Goal: Information Seeking & Learning: Understand process/instructions

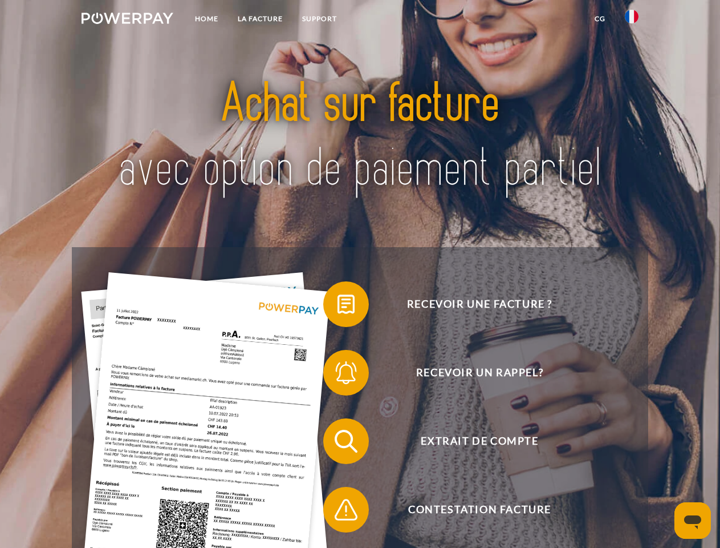
click at [127, 20] on img at bounding box center [128, 18] width 92 height 11
click at [632, 20] on img at bounding box center [632, 17] width 14 height 14
click at [600, 19] on link "CG" at bounding box center [600, 19] width 30 height 21
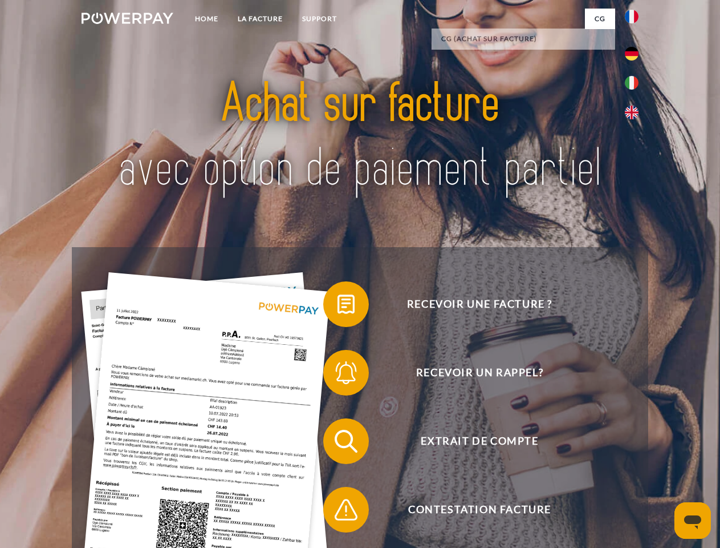
click at [338, 306] on span at bounding box center [329, 304] width 57 height 57
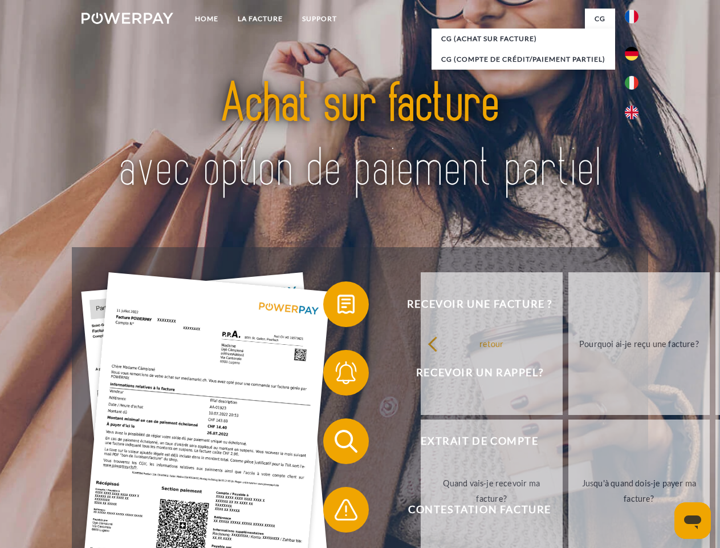
click at [338, 375] on div "Recevoir une facture ? Recevoir un rappel? Extrait de compte retour" at bounding box center [360, 475] width 576 height 456
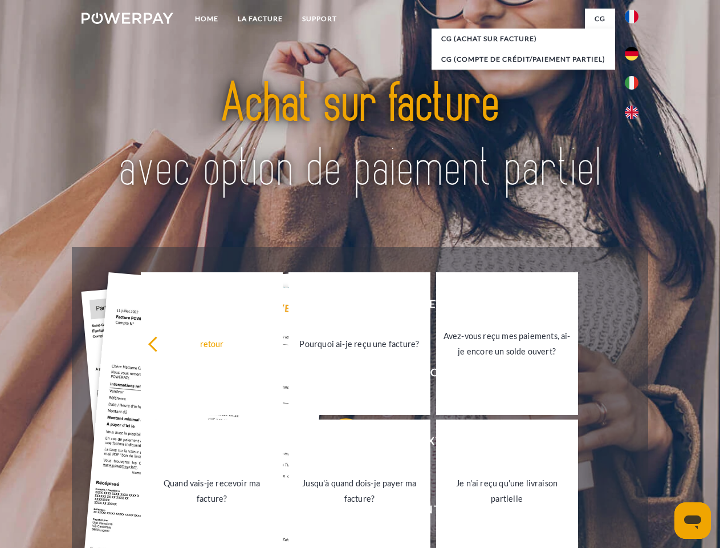
click at [338, 443] on link "Jusqu'à quand dois-je payer ma facture?" at bounding box center [360, 490] width 142 height 143
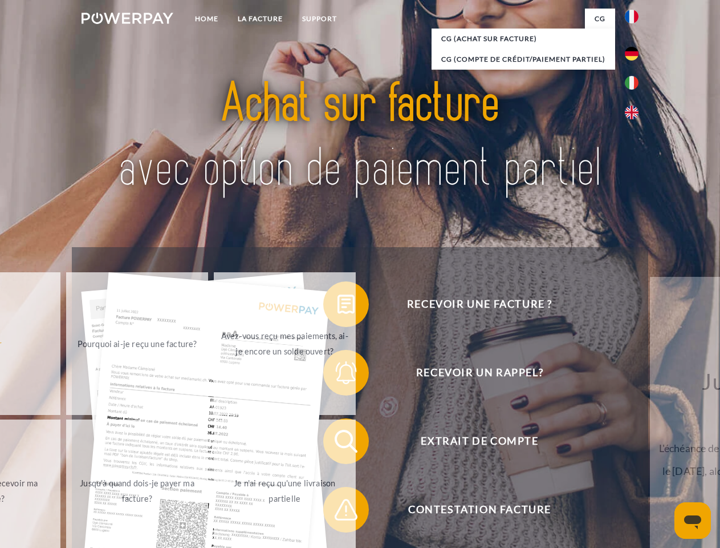
click at [338, 512] on span at bounding box center [329, 509] width 57 height 57
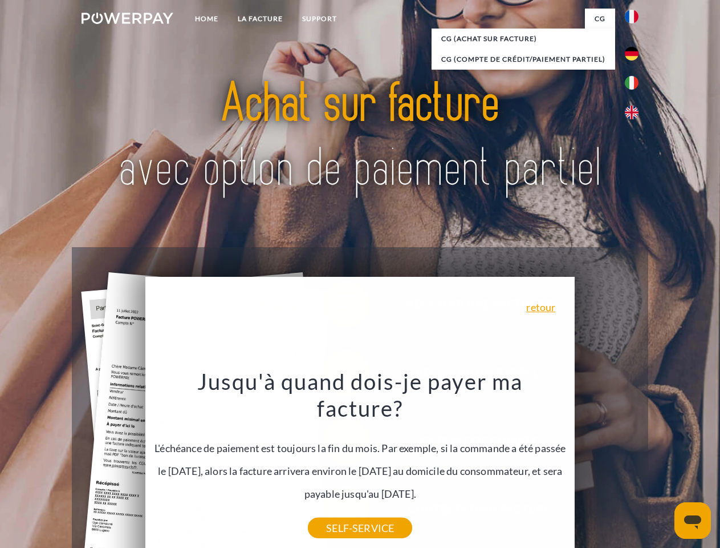
click at [693, 520] on icon "Ouvrir la fenêtre de messagerie" at bounding box center [693, 522] width 17 height 14
